Goal: Task Accomplishment & Management: Manage account settings

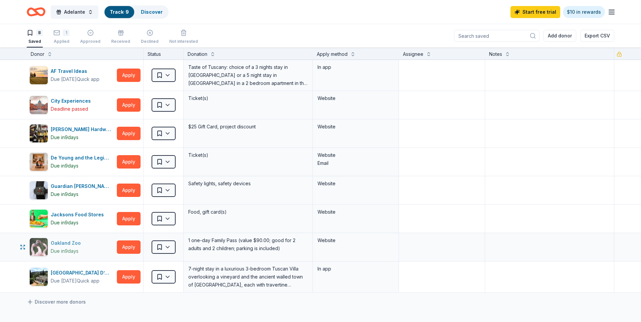
click at [78, 254] on div "Due [DATE]" at bounding box center [65, 251] width 28 height 8
click at [94, 244] on div "Oakland Zoo Due [DATE]" at bounding box center [71, 247] width 85 height 19
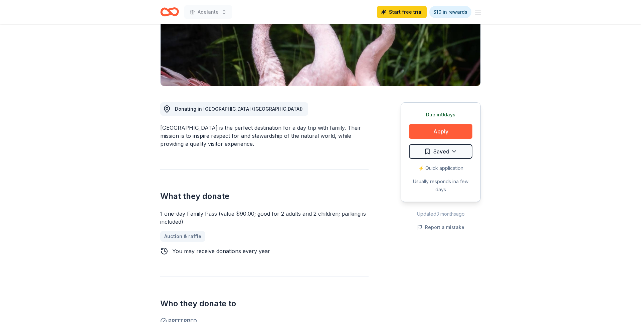
scroll to position [114, 0]
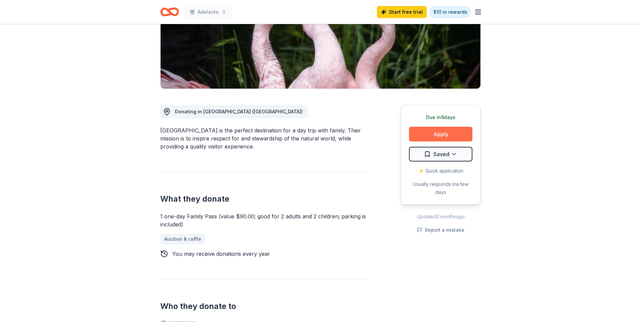
click at [442, 128] on button "Apply" at bounding box center [440, 134] width 63 height 15
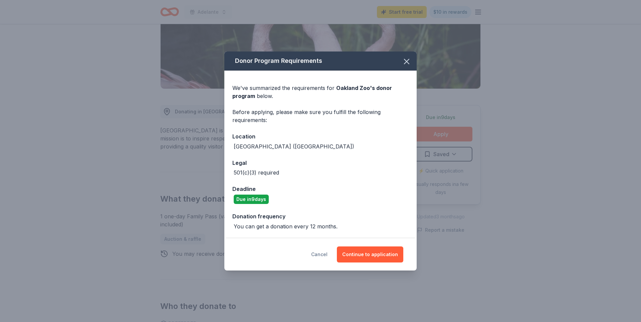
click at [323, 255] on button "Cancel" at bounding box center [319, 254] width 16 height 16
